Goal: Information Seeking & Learning: Understand process/instructions

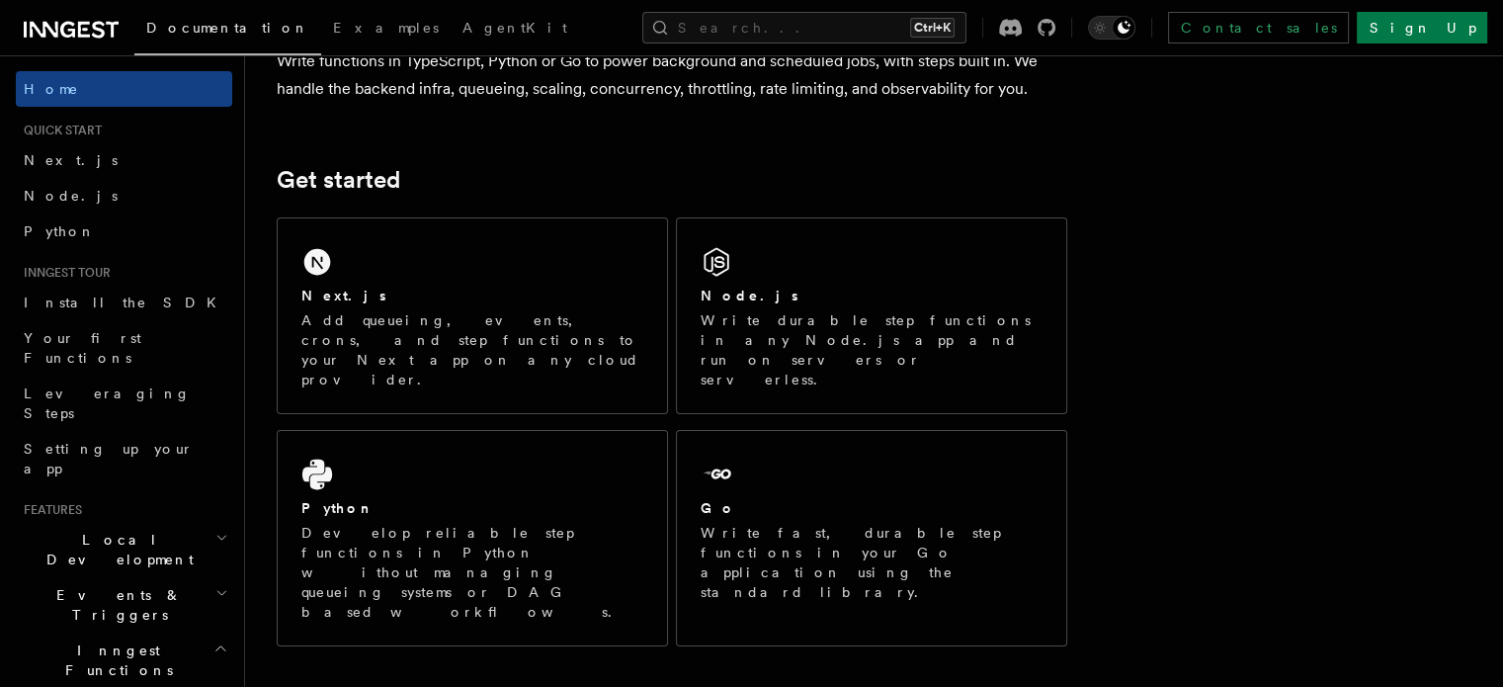
scroll to position [198, 0]
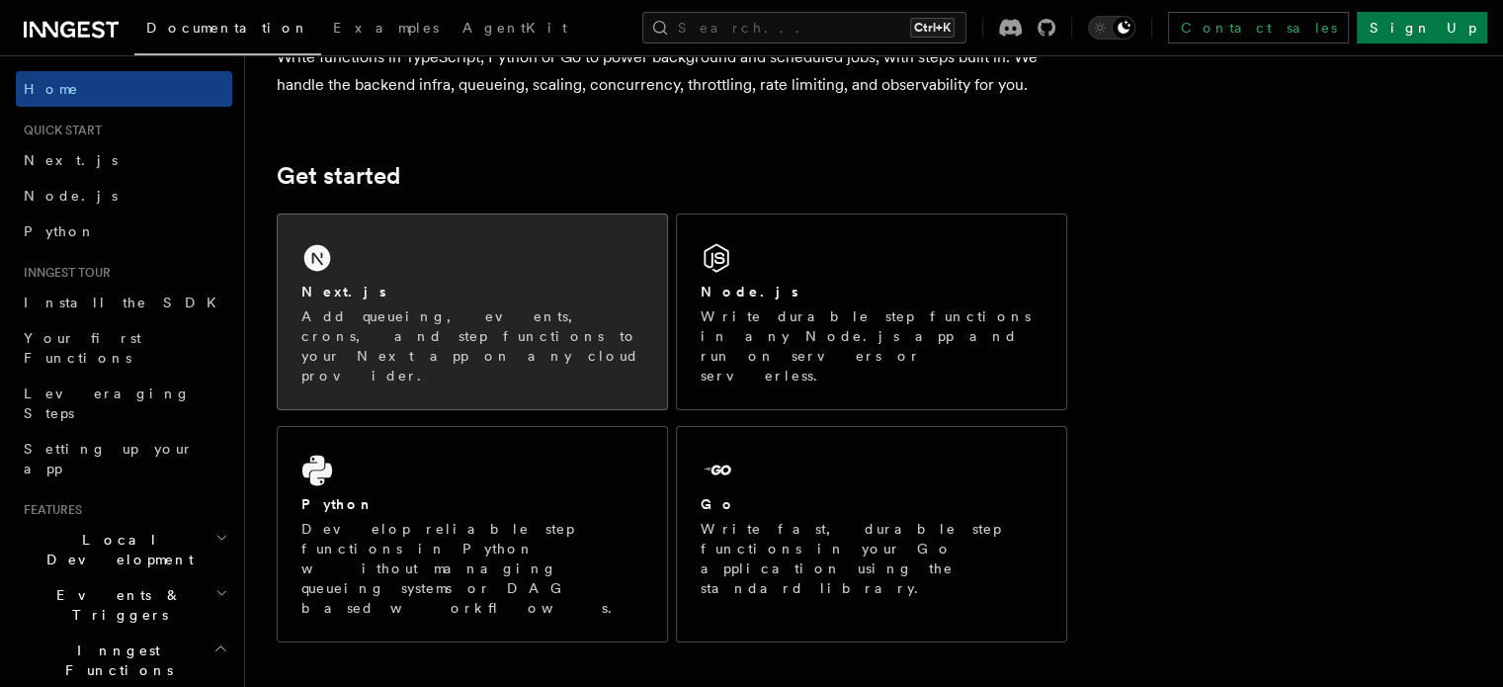
click at [399, 261] on div "Next.js Add queueing, events, crons, and step functions to your Next app on any…" at bounding box center [472, 311] width 389 height 195
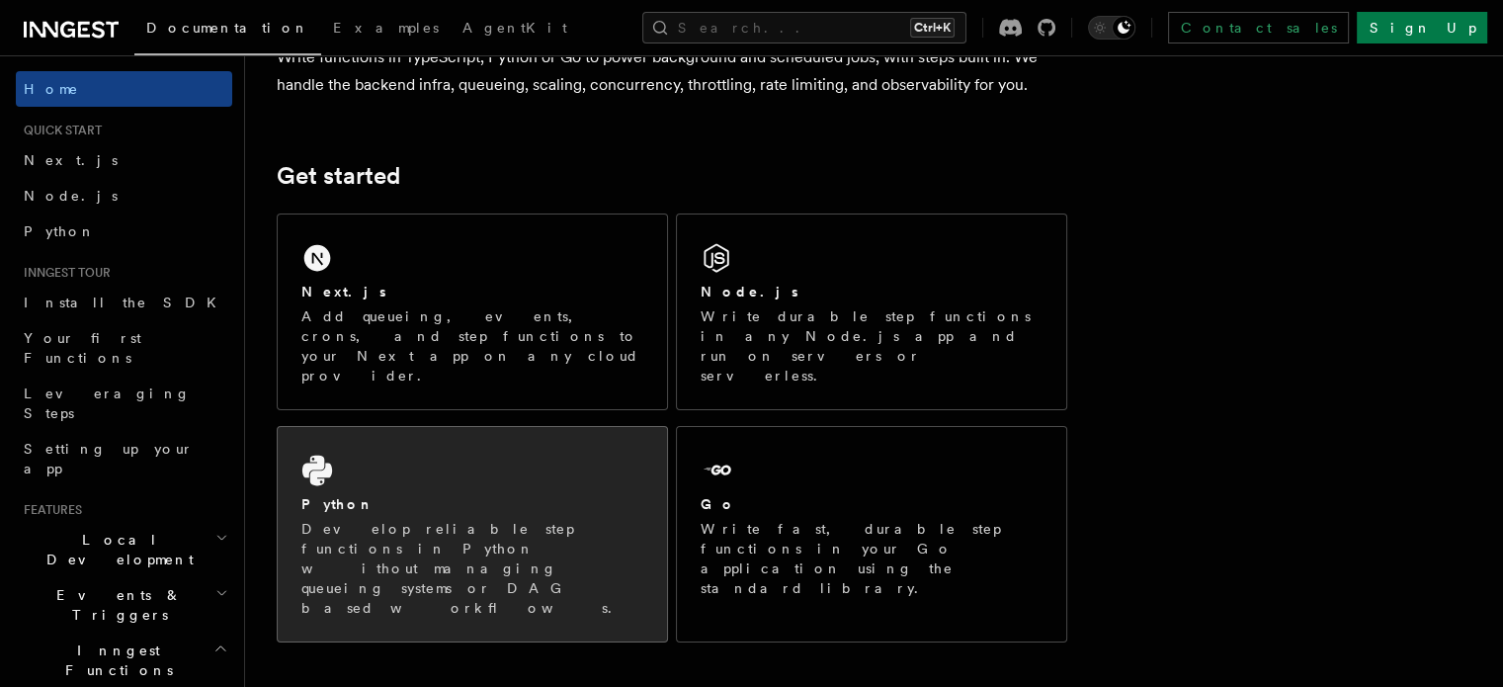
click at [400, 494] on div "Python" at bounding box center [472, 504] width 342 height 21
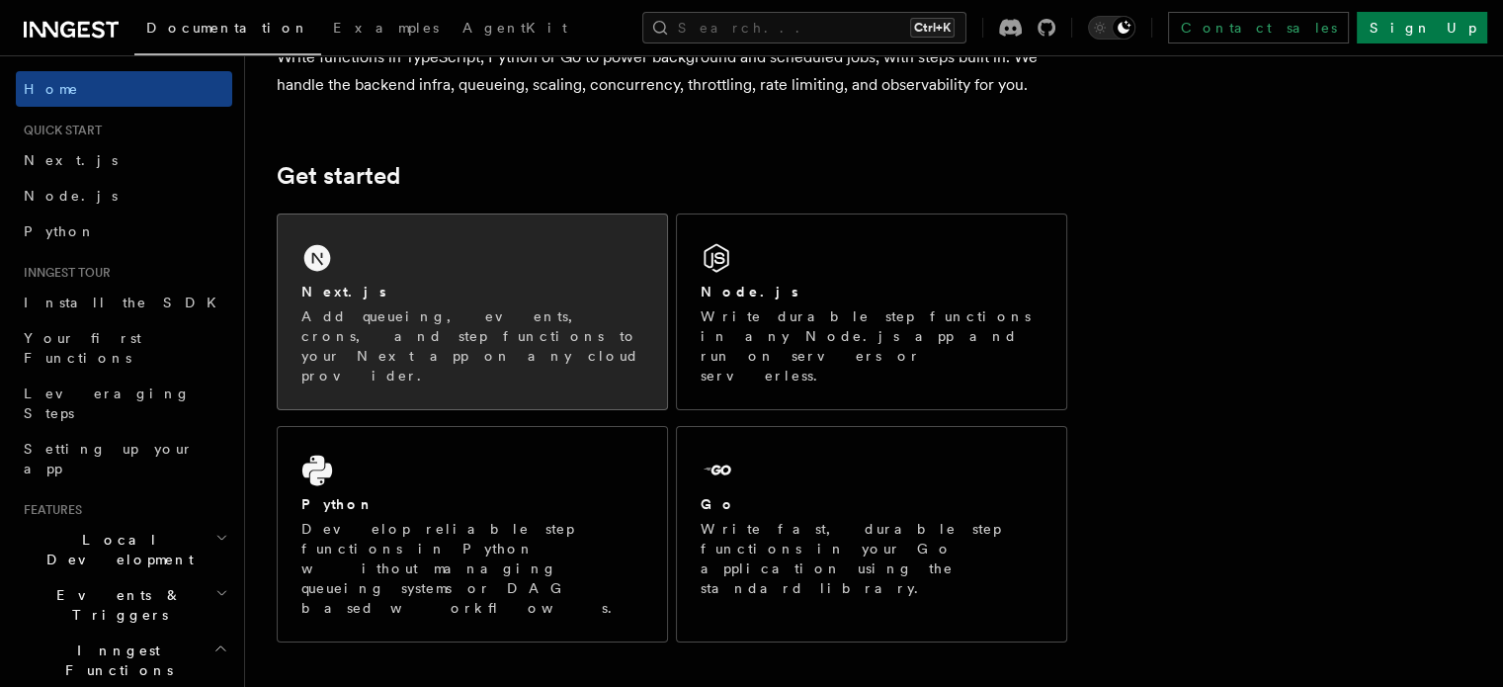
click at [410, 271] on div "Next.js Add queueing, events, crons, and step functions to your Next app on any…" at bounding box center [472, 311] width 389 height 195
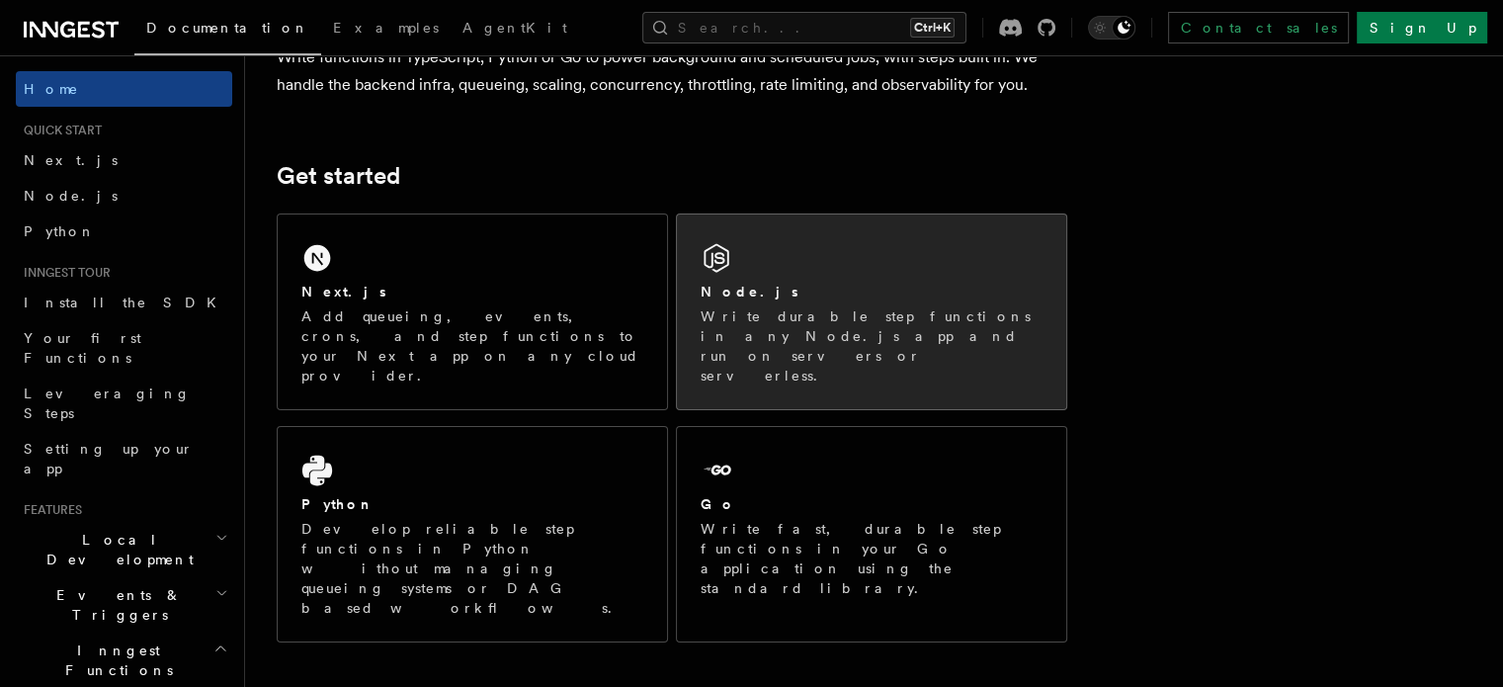
click at [916, 290] on div "Node.js" at bounding box center [871, 292] width 342 height 21
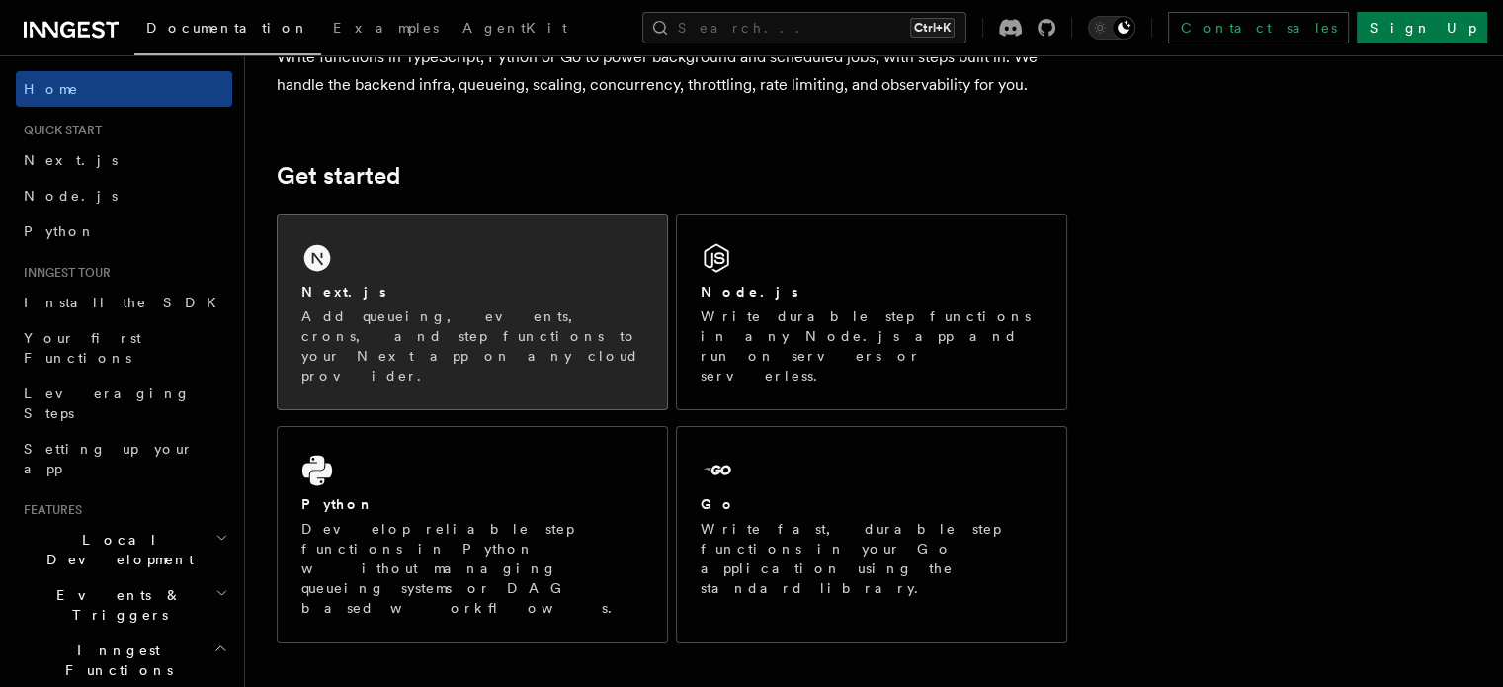
click at [508, 312] on p "Add queueing, events, crons, and step functions to your Next app on any cloud p…" at bounding box center [472, 345] width 342 height 79
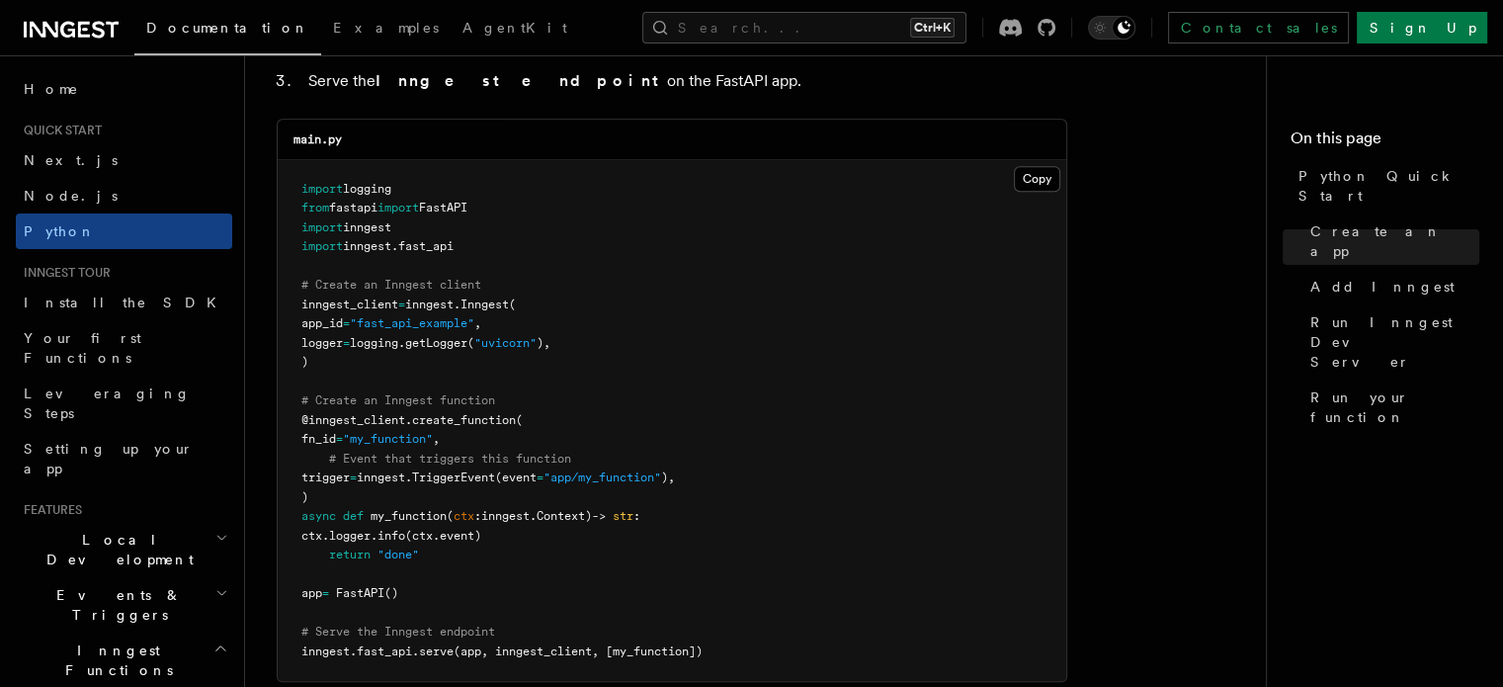
scroll to position [1355, 0]
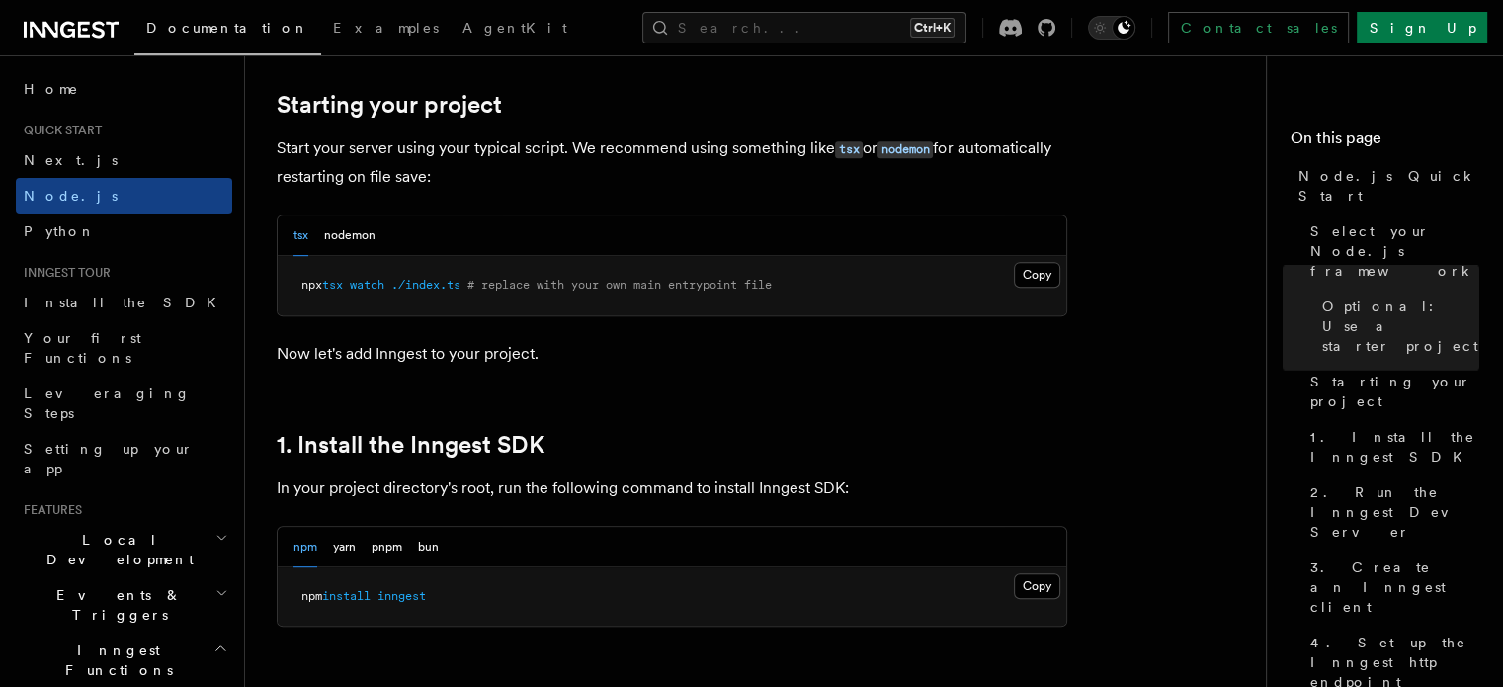
scroll to position [921, 0]
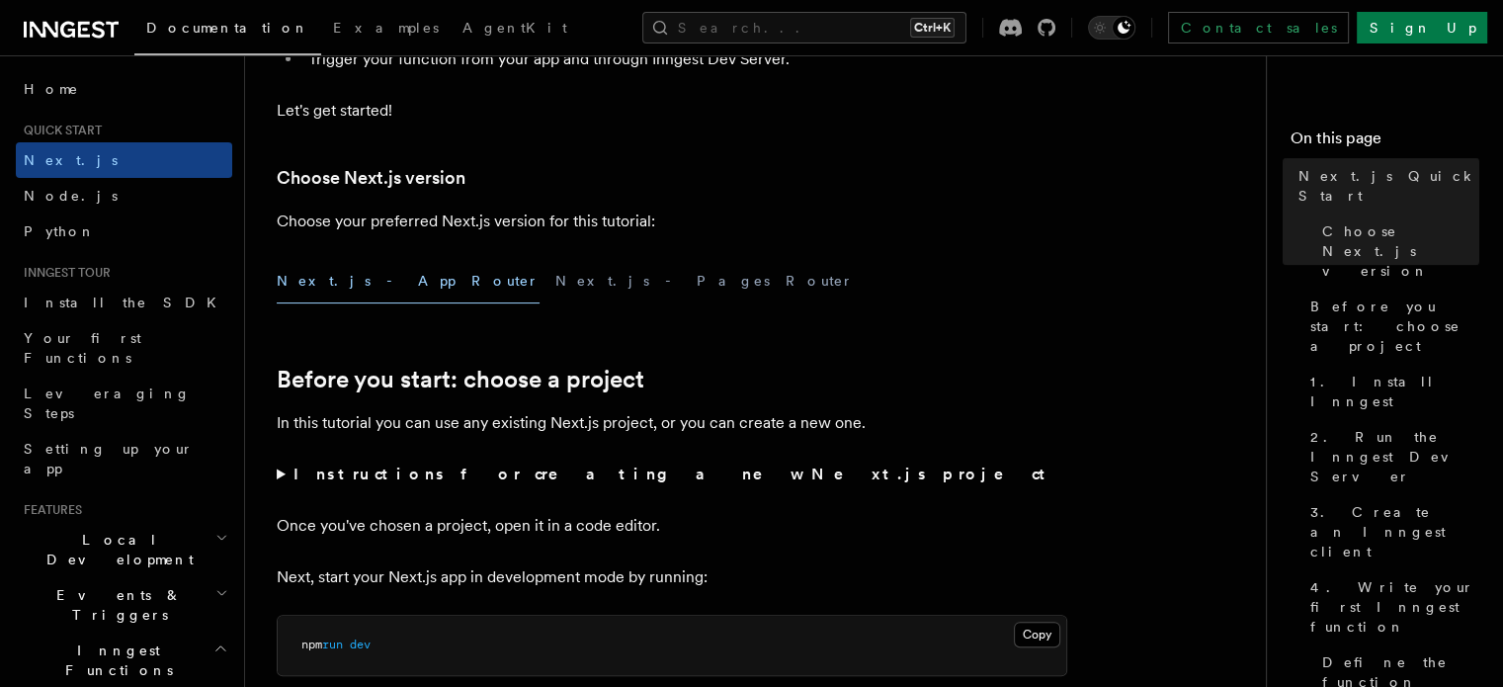
scroll to position [387, 0]
click at [321, 283] on button "Next.js - App Router" at bounding box center [408, 283] width 263 height 44
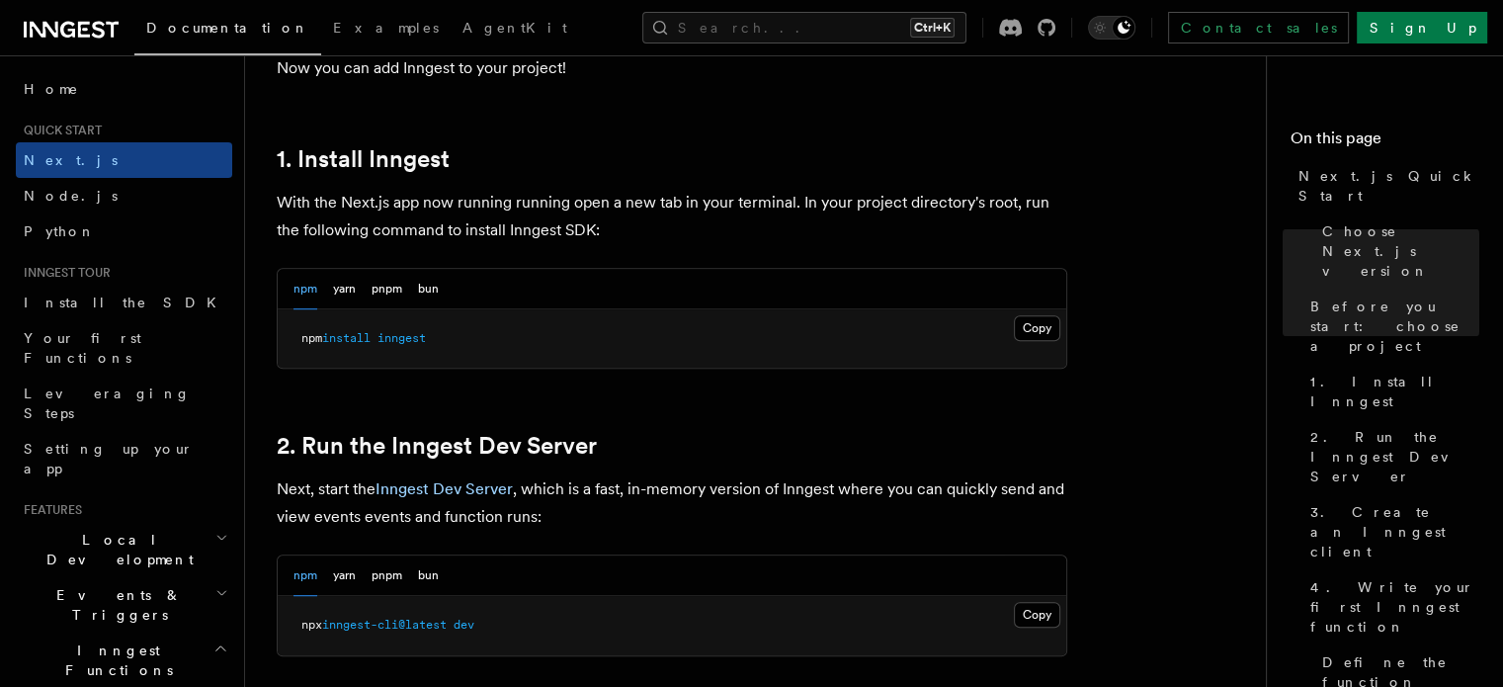
scroll to position [1042, 0]
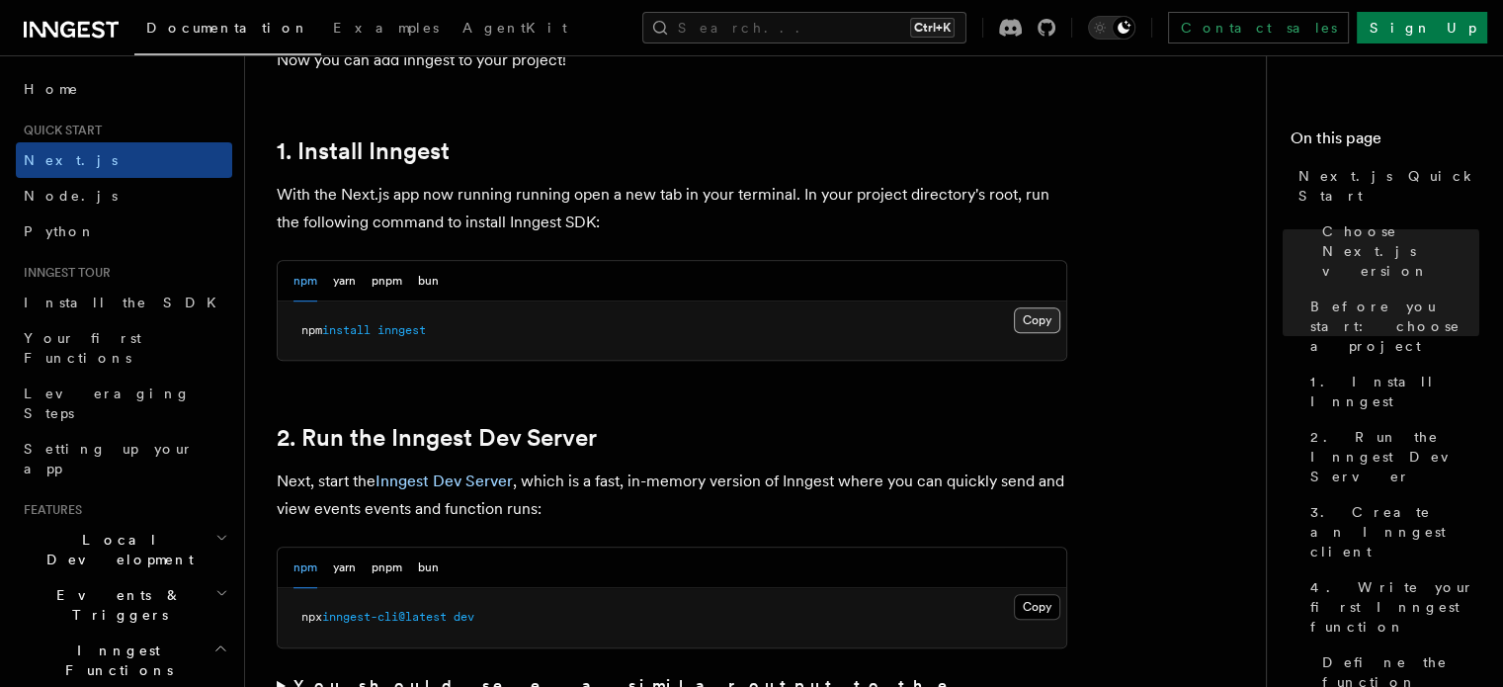
click at [1034, 326] on button "Copy Copied" at bounding box center [1037, 320] width 46 height 26
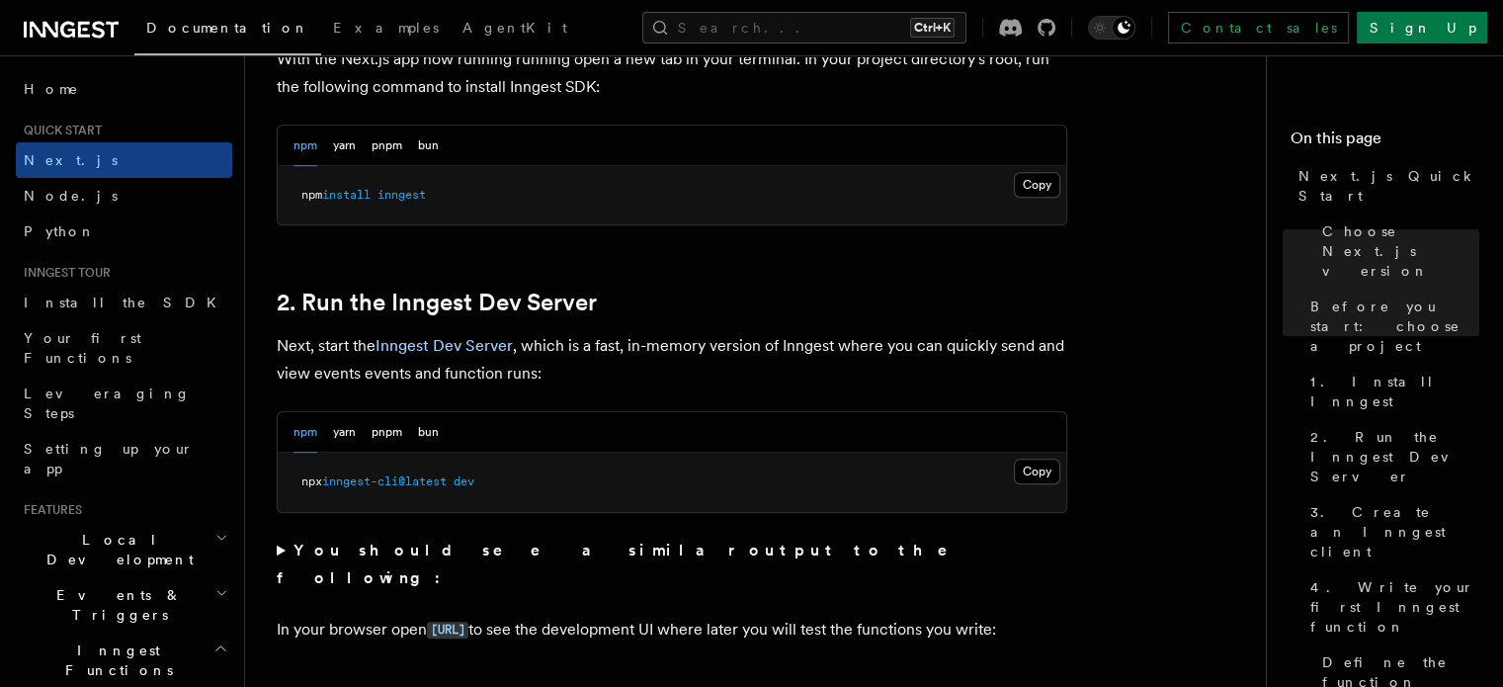
scroll to position [1180, 0]
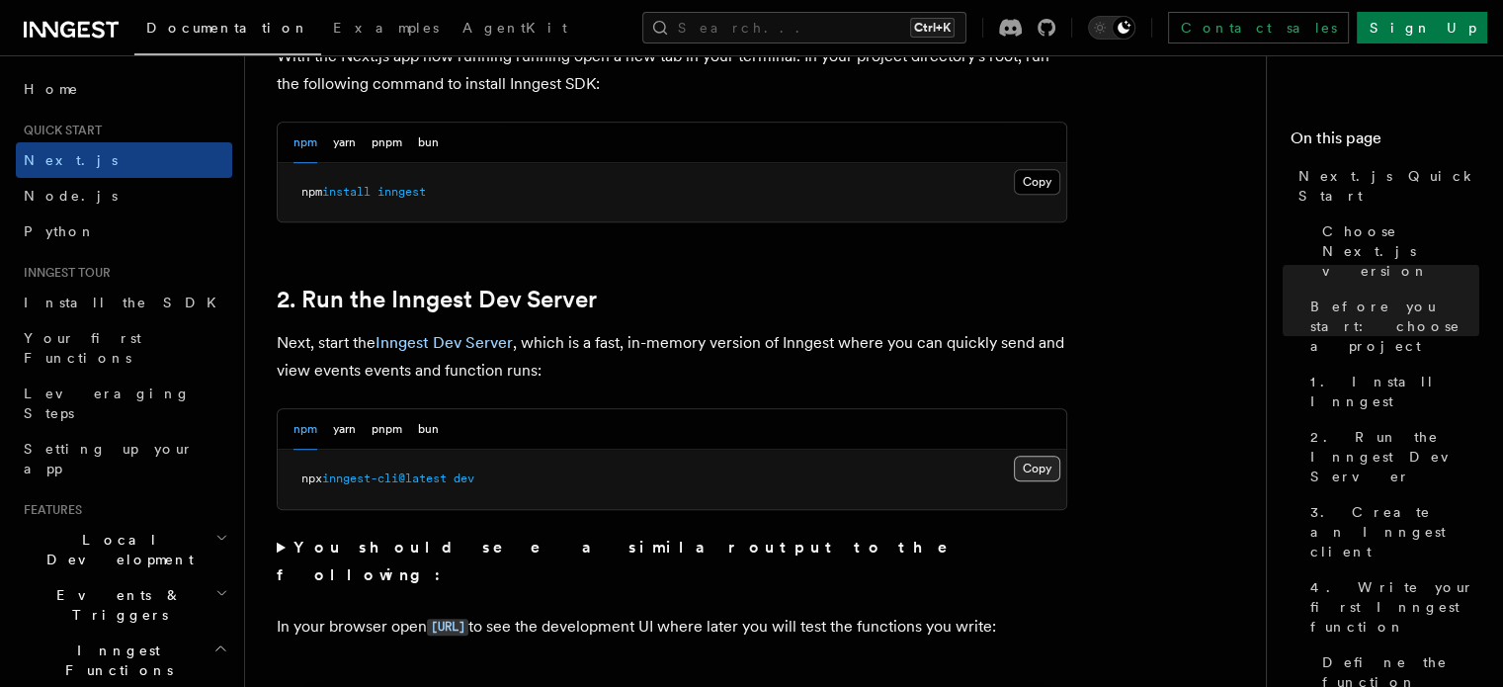
click at [1026, 465] on button "Copy Copied" at bounding box center [1037, 468] width 46 height 26
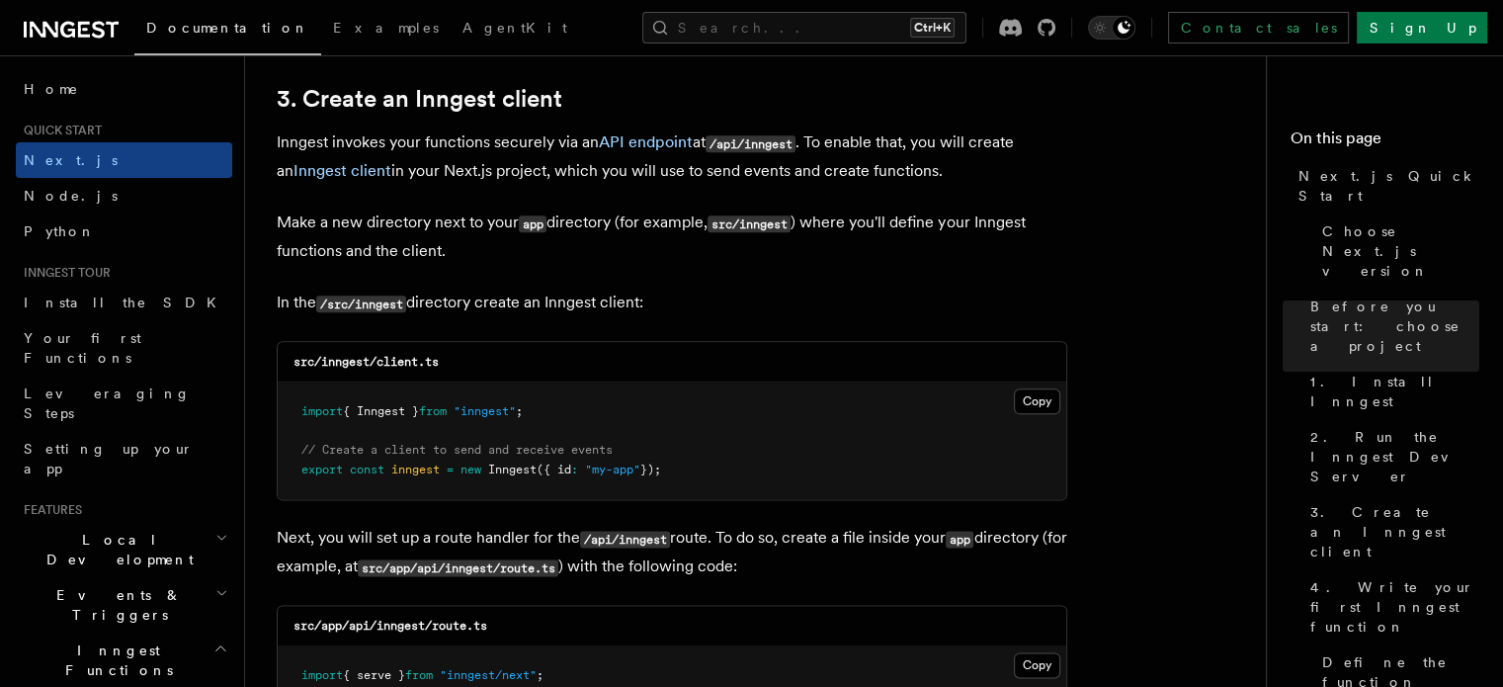
scroll to position [2330, 0]
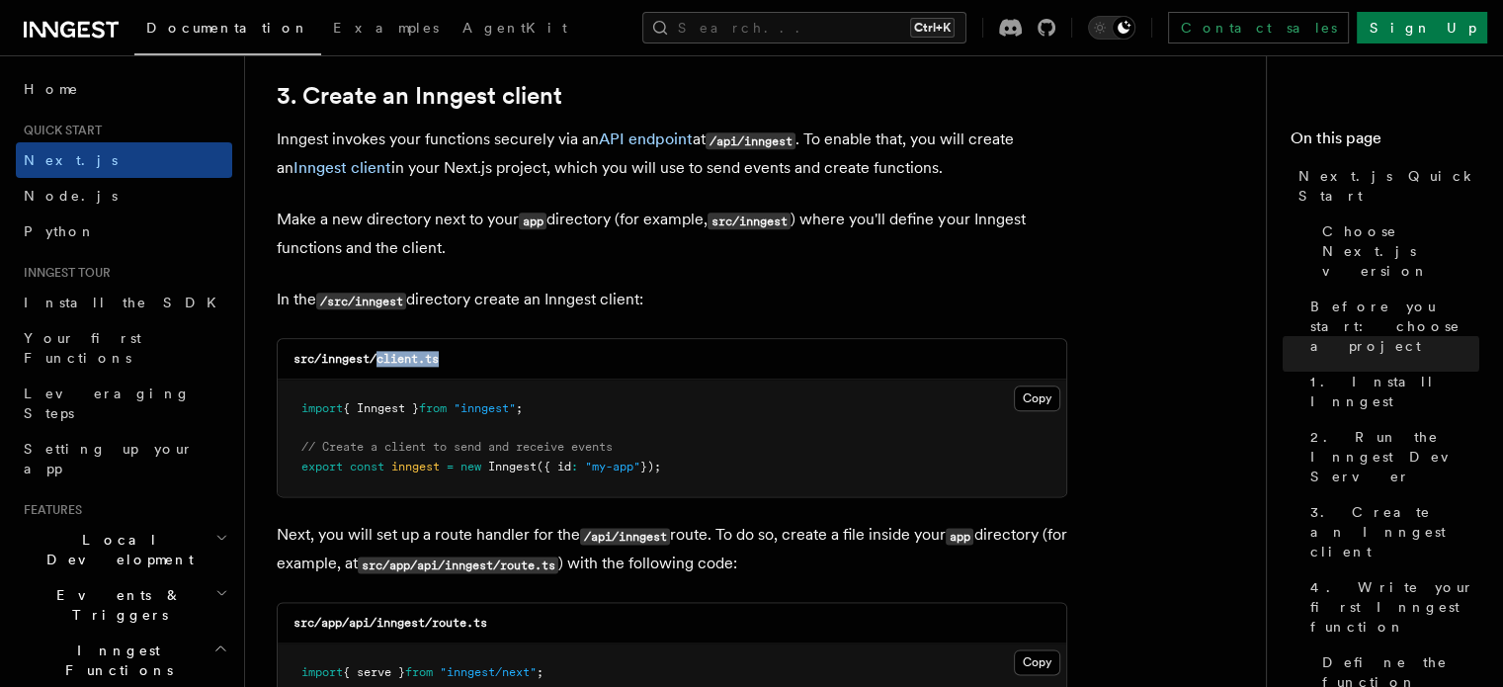
drag, startPoint x: 379, startPoint y: 355, endPoint x: 462, endPoint y: 361, distance: 83.2
click at [462, 361] on div "src/inngest/client.ts" at bounding box center [672, 359] width 788 height 41
copy code "client.ts"
click at [1023, 386] on button "Copy Copied" at bounding box center [1037, 398] width 46 height 26
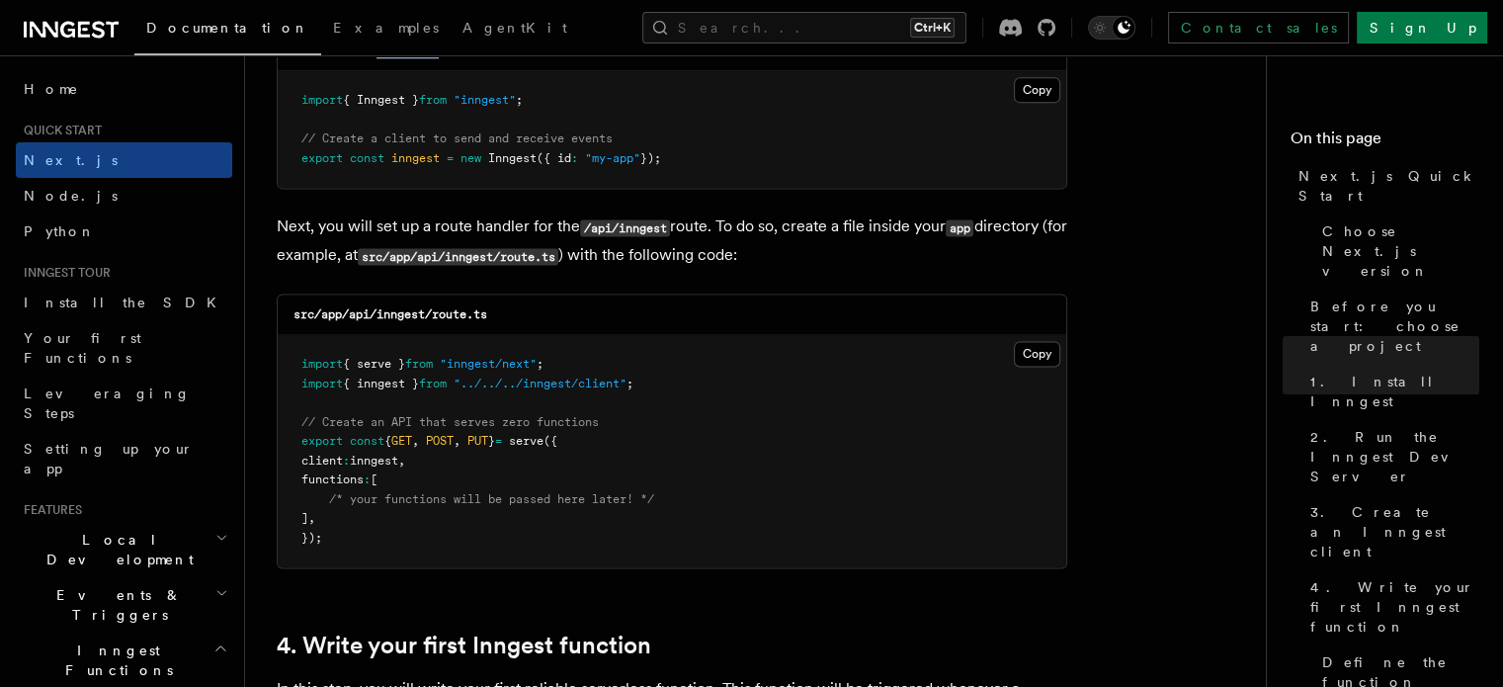
scroll to position [2649, 0]
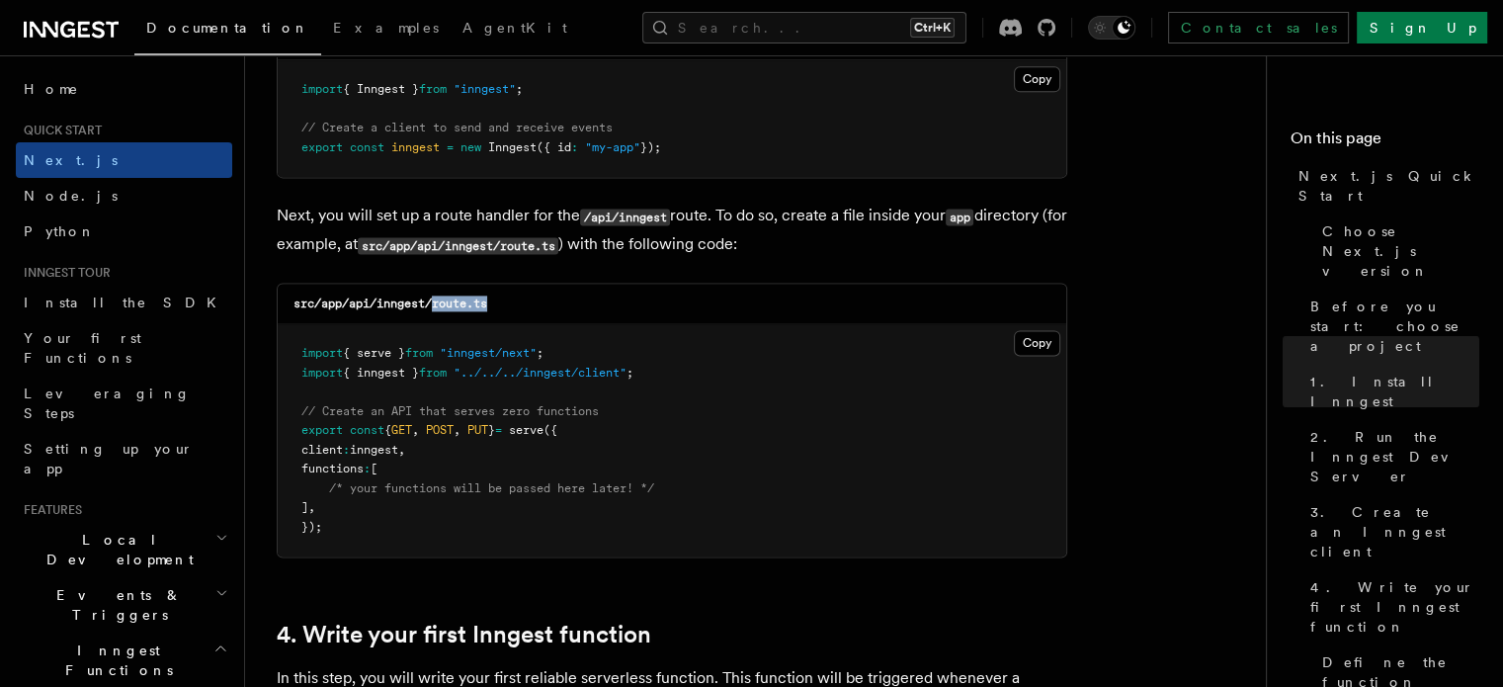
drag, startPoint x: 438, startPoint y: 305, endPoint x: 500, endPoint y: 303, distance: 62.3
click at [500, 303] on div "src/app/api/inngest/route.ts" at bounding box center [672, 304] width 788 height 41
copy code "route.ts"
click at [964, 370] on pre "import { serve } from "inngest/next" ; import { inngest } from "../../../innges…" at bounding box center [672, 440] width 788 height 232
click at [1033, 349] on button "Copy Copied" at bounding box center [1037, 343] width 46 height 26
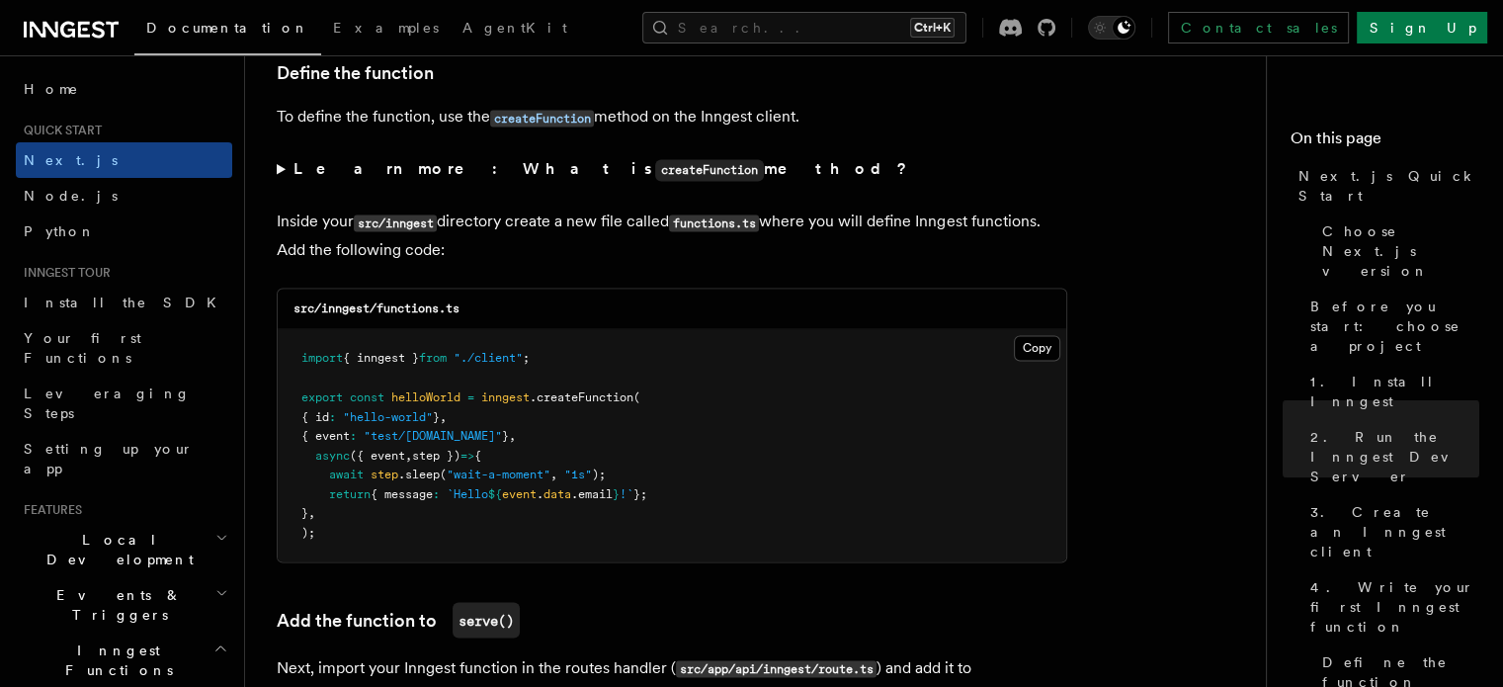
scroll to position [3378, 0]
drag, startPoint x: 375, startPoint y: 313, endPoint x: 473, endPoint y: 307, distance: 98.0
click at [473, 307] on div "src/inngest/functions.ts" at bounding box center [672, 307] width 788 height 41
copy code "functions.ts"
click at [1040, 355] on button "Copy Copied" at bounding box center [1037, 347] width 46 height 26
